Goal: Task Accomplishment & Management: Manage account settings

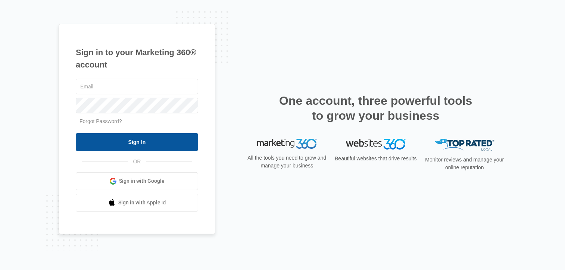
type input "[PERSON_NAME][EMAIL_ADDRESS][DOMAIN_NAME]"
click at [131, 142] on input "Sign In" at bounding box center [137, 142] width 122 height 18
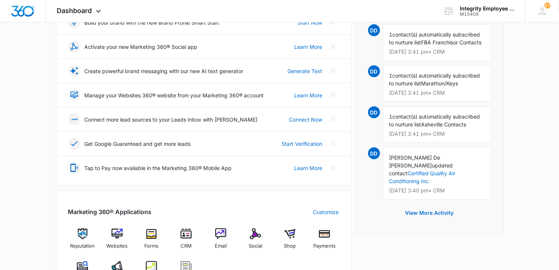
scroll to position [224, 0]
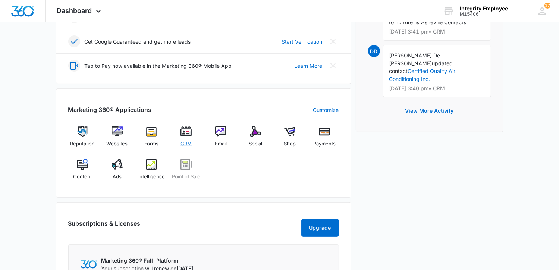
click at [189, 133] on img at bounding box center [186, 131] width 11 height 11
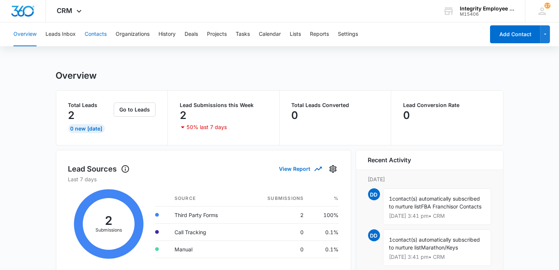
click at [94, 35] on button "Contacts" at bounding box center [96, 34] width 22 height 24
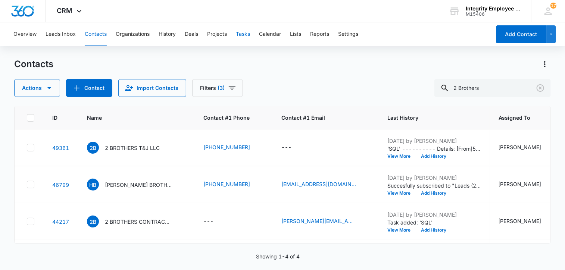
click at [246, 32] on button "Tasks" at bounding box center [243, 34] width 14 height 24
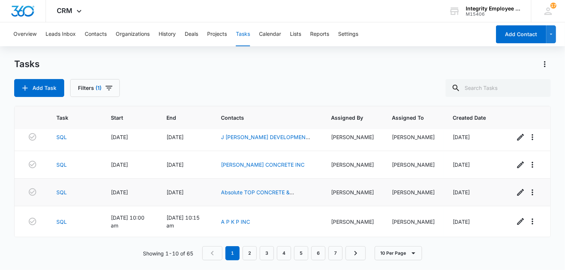
scroll to position [173, 0]
click at [248, 254] on link "2" at bounding box center [250, 253] width 14 height 14
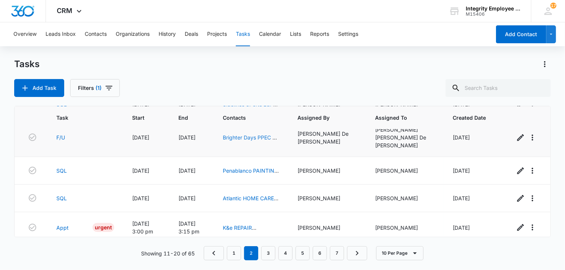
scroll to position [187, 0]
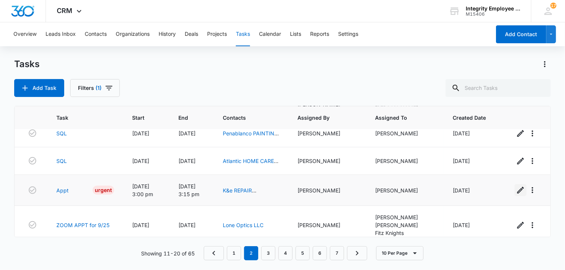
click at [517, 191] on icon "button" at bounding box center [520, 190] width 7 height 7
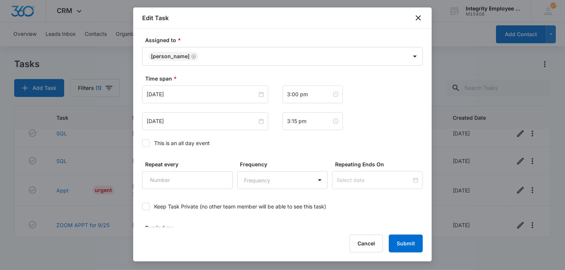
scroll to position [336, 0]
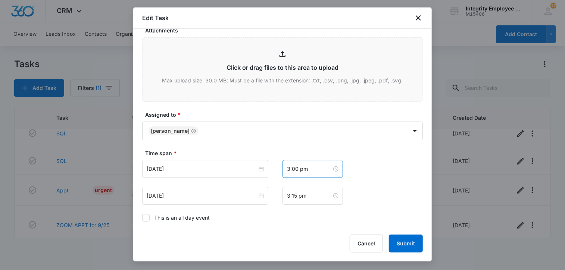
click at [320, 172] on div "3:00 pm" at bounding box center [312, 169] width 60 height 18
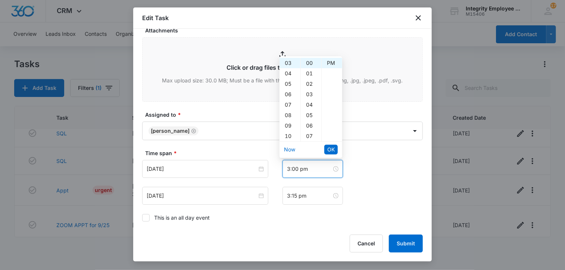
click at [320, 172] on div "3:00 pm" at bounding box center [312, 169] width 60 height 18
click at [312, 173] on div "3:00 pm" at bounding box center [312, 169] width 60 height 18
click at [226, 175] on div "[DATE]" at bounding box center [205, 169] width 126 height 18
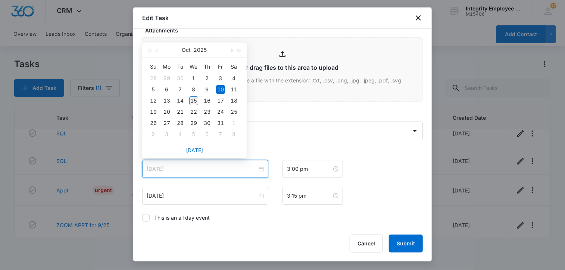
type input "[DATE]"
click at [194, 101] on div "15" at bounding box center [193, 100] width 9 height 9
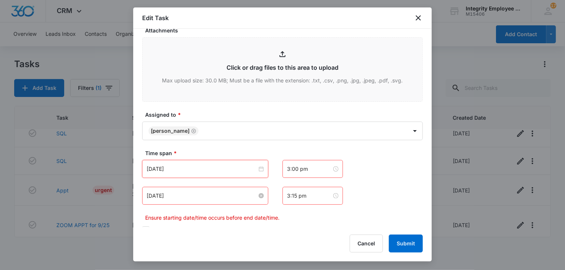
click at [192, 197] on input "[DATE]" at bounding box center [202, 196] width 110 height 8
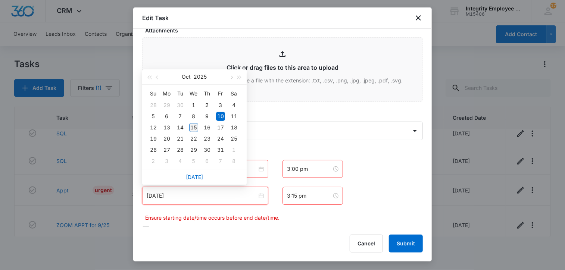
type input "[DATE]"
click at [196, 125] on div "15" at bounding box center [193, 127] width 9 height 9
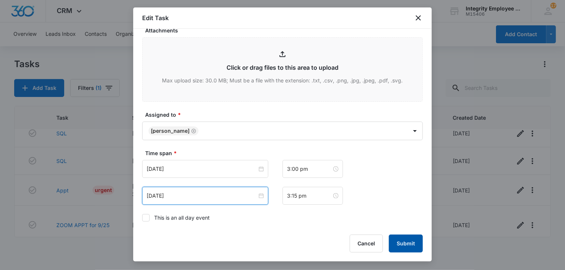
click at [401, 243] on button "Submit" at bounding box center [406, 244] width 34 height 18
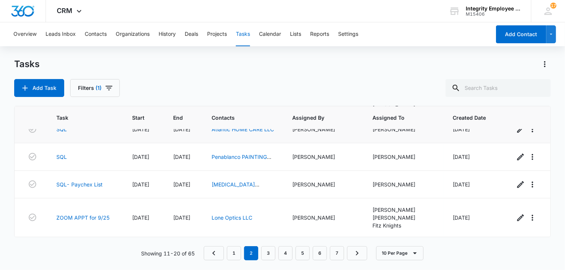
scroll to position [192, 0]
click at [33, 219] on icon "button" at bounding box center [32, 217] width 9 height 9
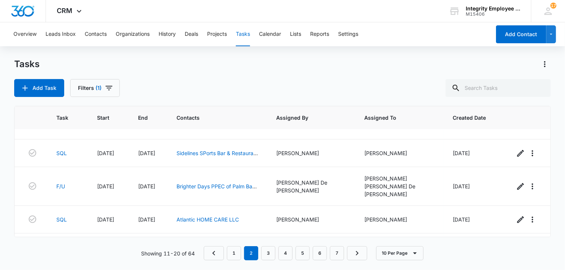
scroll to position [112, 0]
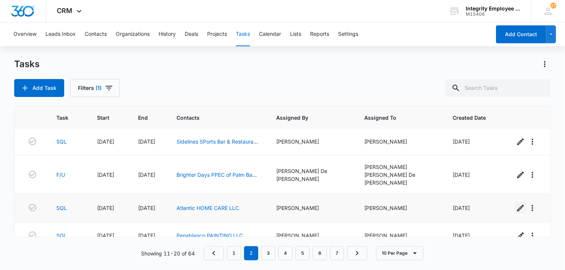
click at [517, 205] on icon "button" at bounding box center [520, 208] width 7 height 7
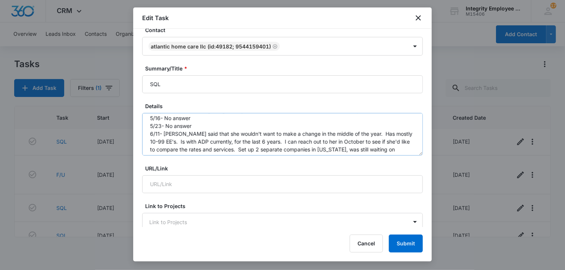
scroll to position [39, 0]
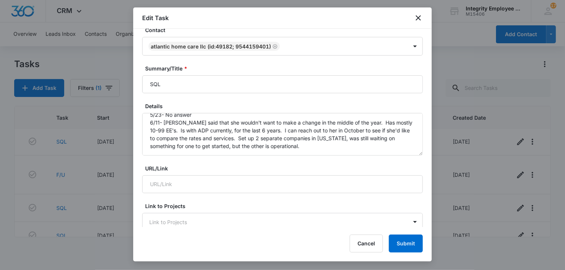
click at [413, 16] on div "Edit Task" at bounding box center [282, 17] width 298 height 21
click at [423, 19] on div "Edit Task" at bounding box center [282, 17] width 298 height 21
click at [421, 19] on icon "close" at bounding box center [418, 17] width 9 height 9
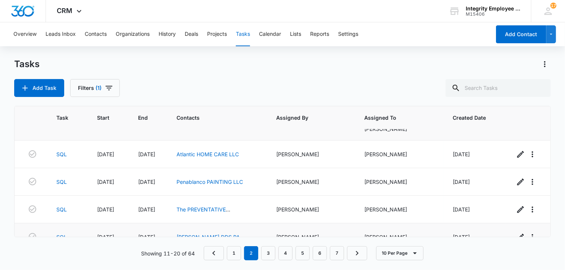
scroll to position [173, 0]
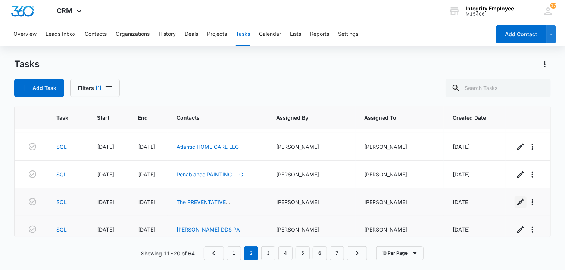
click at [517, 199] on icon "button" at bounding box center [520, 202] width 7 height 7
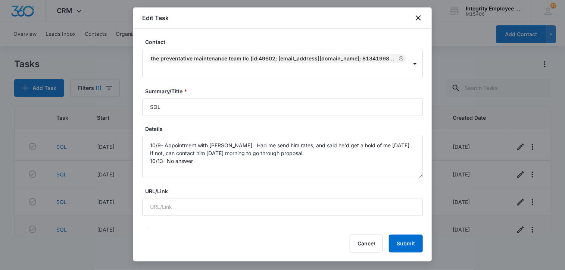
scroll to position [0, 0]
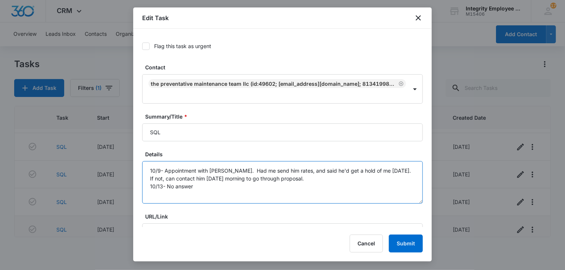
click at [222, 175] on textarea "10/9- Appointment with [PERSON_NAME]. Had me send him rates, and said he'd get …" at bounding box center [282, 182] width 281 height 43
type textarea "10/9- Appointment with [PERSON_NAME]. Had me send him rates, and said he'd get …"
